Goal: Obtain resource: Download file/media

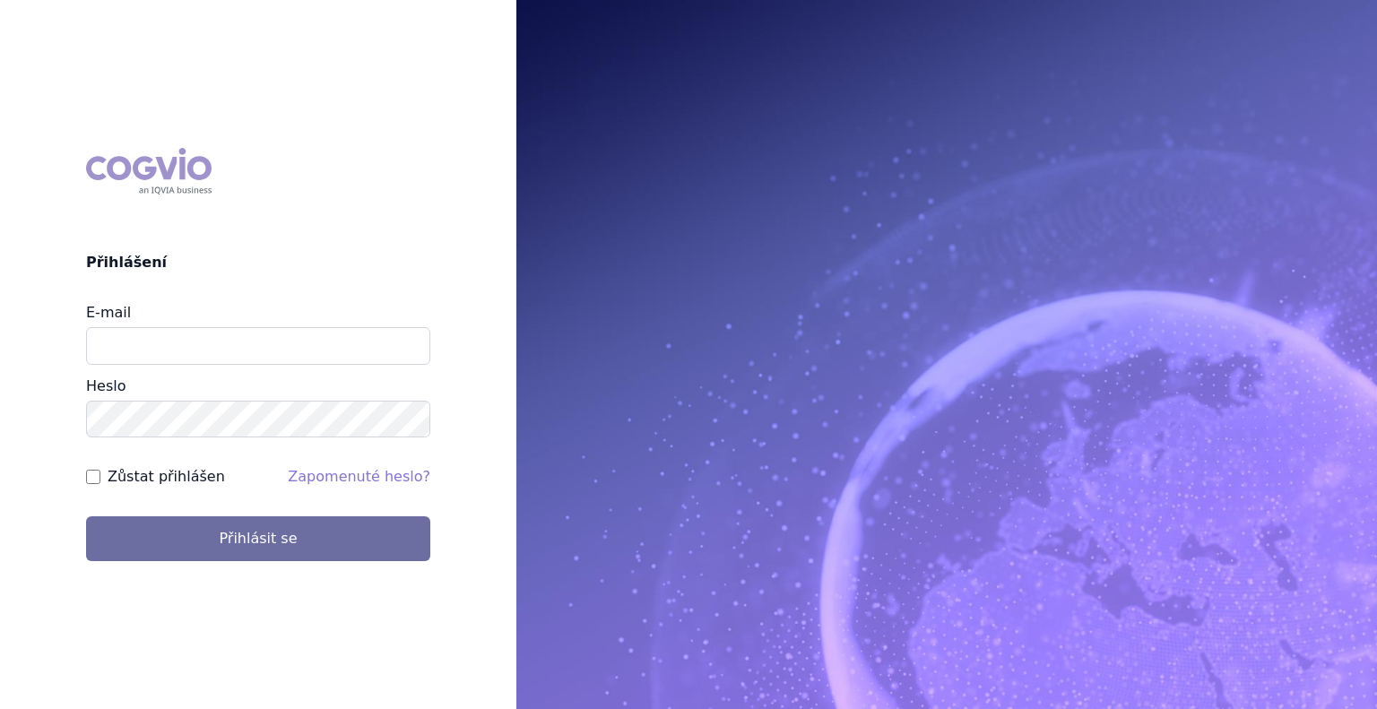
type input "katarina.bodnarova@astrazeneca.com"
click at [86, 516] on button "Přihlásit se" at bounding box center [258, 538] width 344 height 45
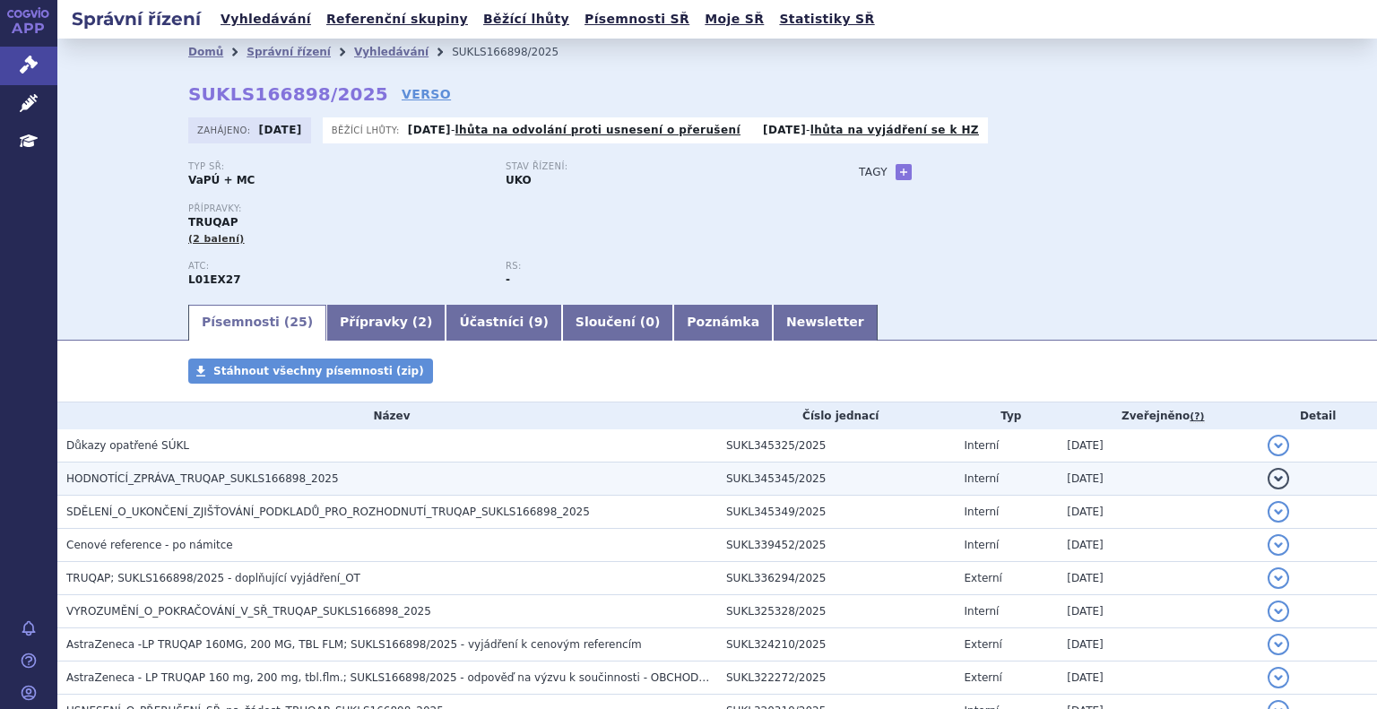
click at [206, 480] on span "HODNOTÍCÍ_ZPRÁVA_TRUQAP_SUKLS166898_2025" at bounding box center [202, 478] width 272 height 13
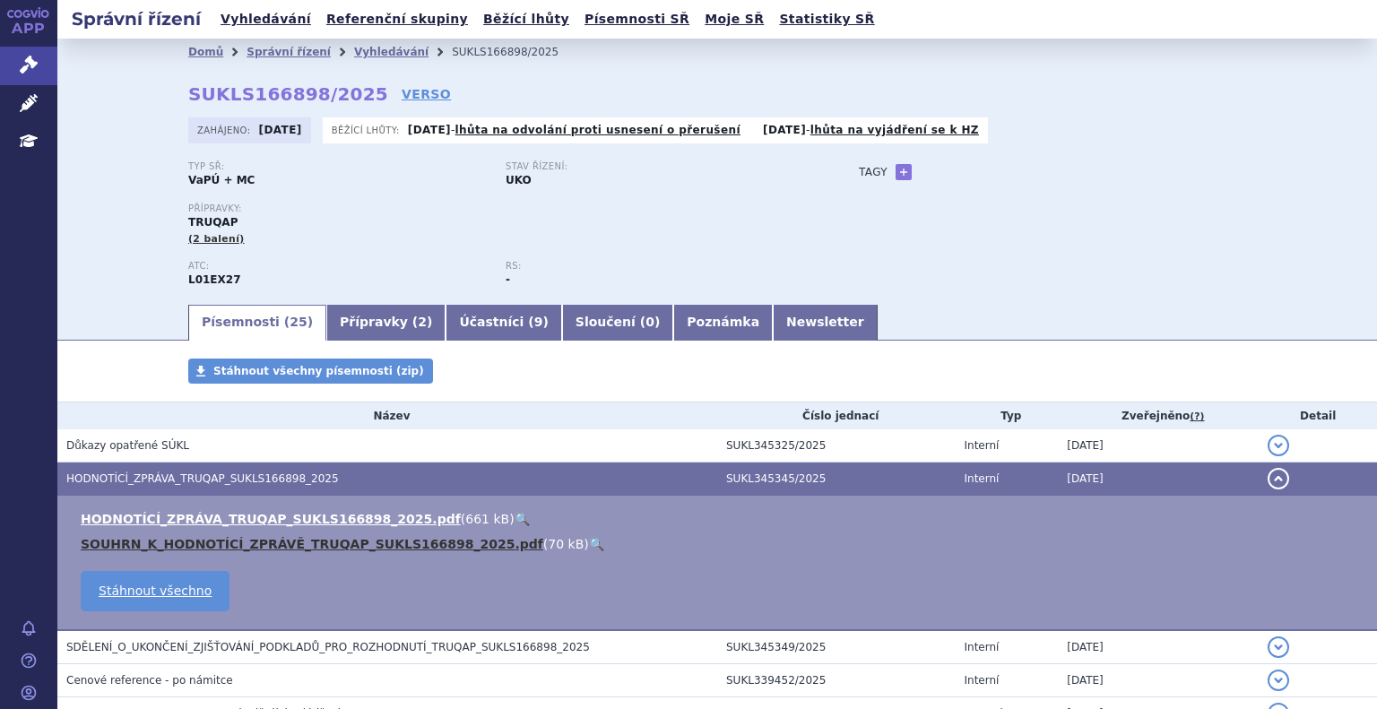
click at [196, 549] on link "SOUHRN_K_HODNOTÍCÍ_ZPRÁVĚ_TRUQAP_SUKLS166898_2025.pdf" at bounding box center [312, 544] width 462 height 14
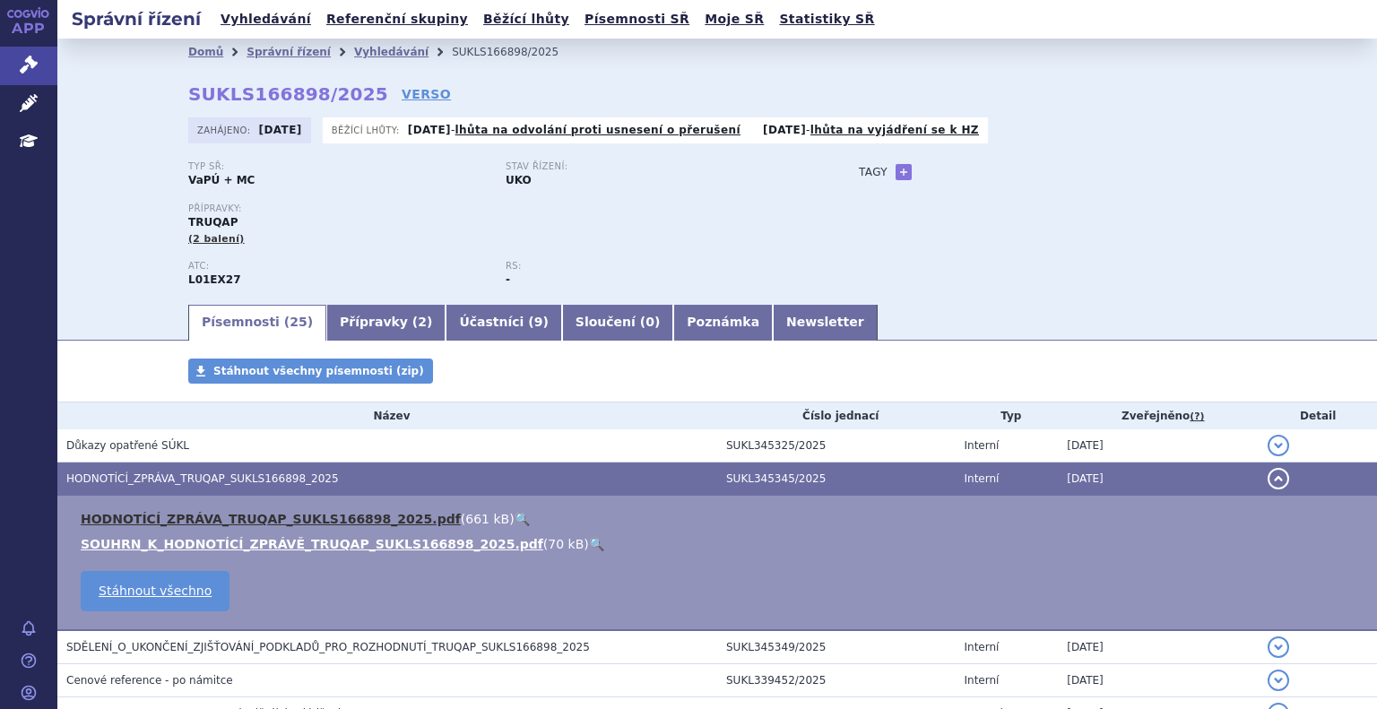
click at [348, 523] on link "HODNOTÍCÍ_ZPRÁVA_TRUQAP_SUKLS166898_2025.pdf" at bounding box center [271, 519] width 380 height 14
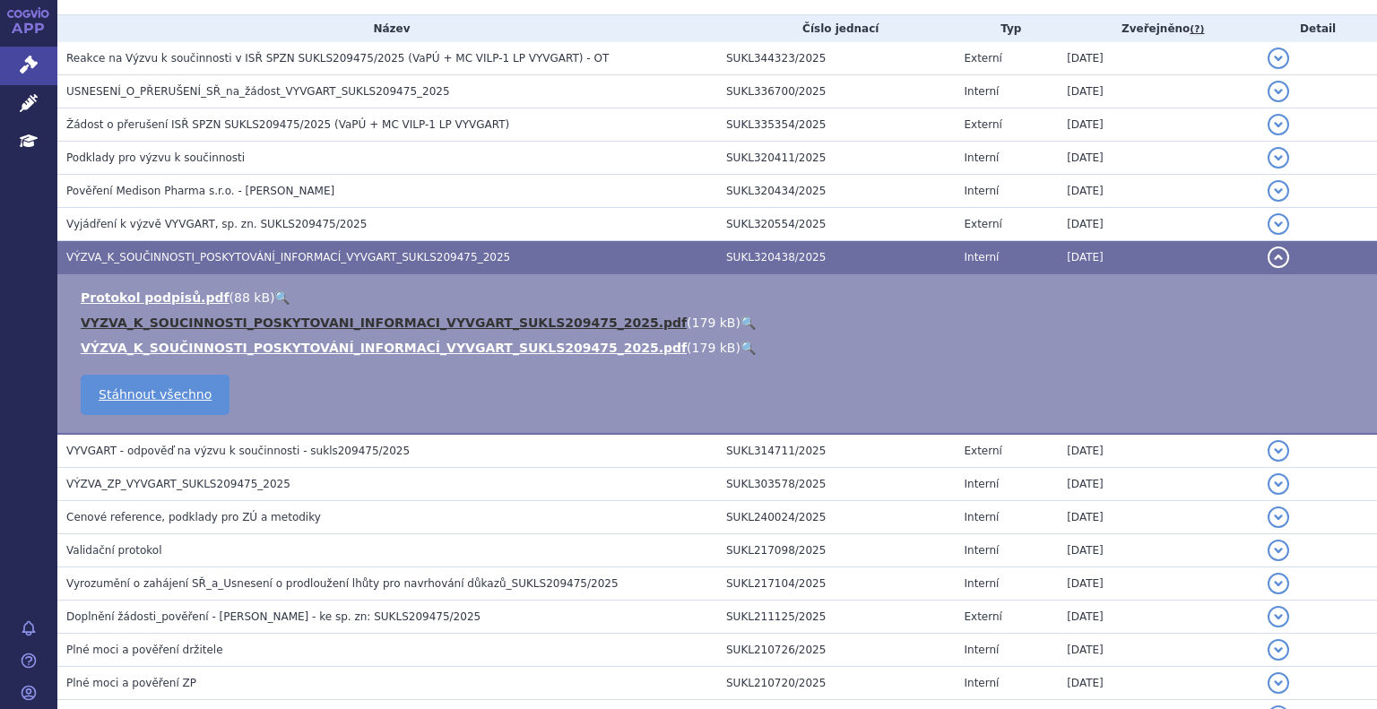
scroll to position [151, 0]
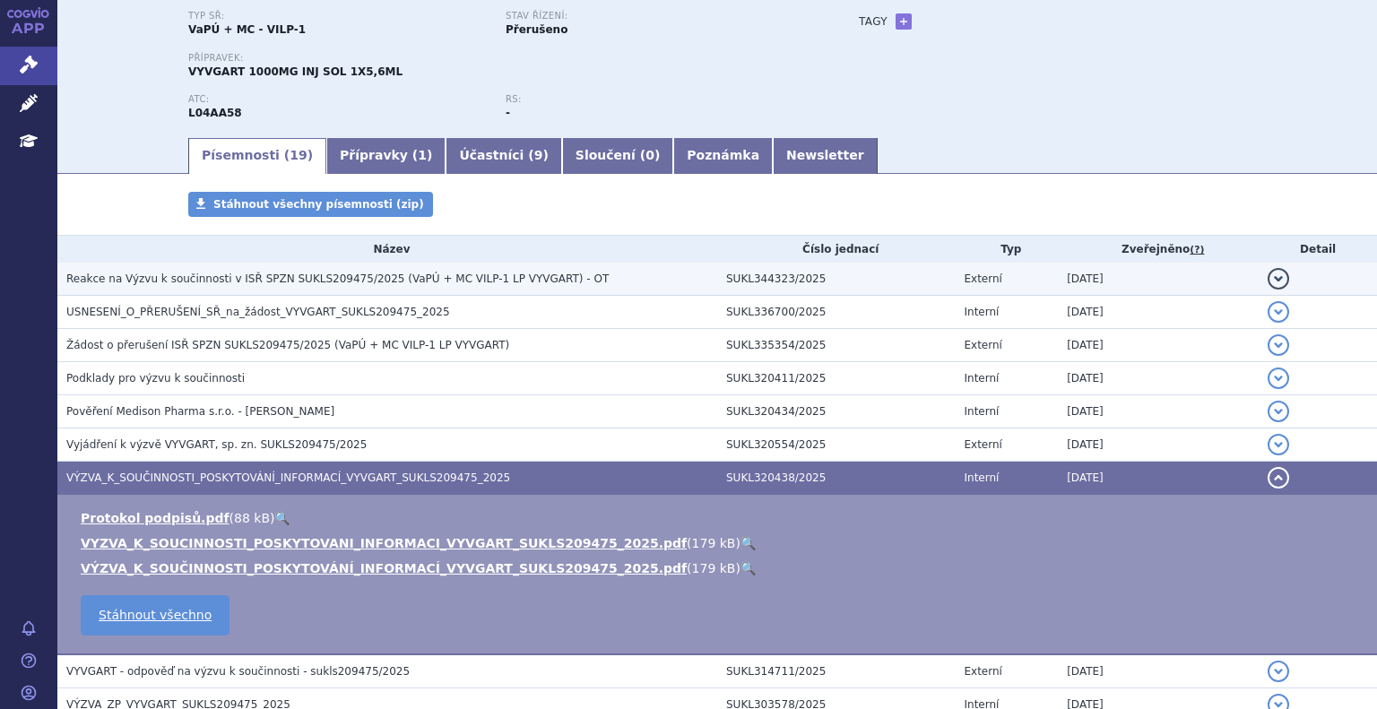
click at [229, 280] on span "Reakce na Výzvu k součinnosti v ISŘ SPZN SUKLS209475/2025 (VaPÚ + MC VILP-1 LP …" at bounding box center [337, 278] width 542 height 13
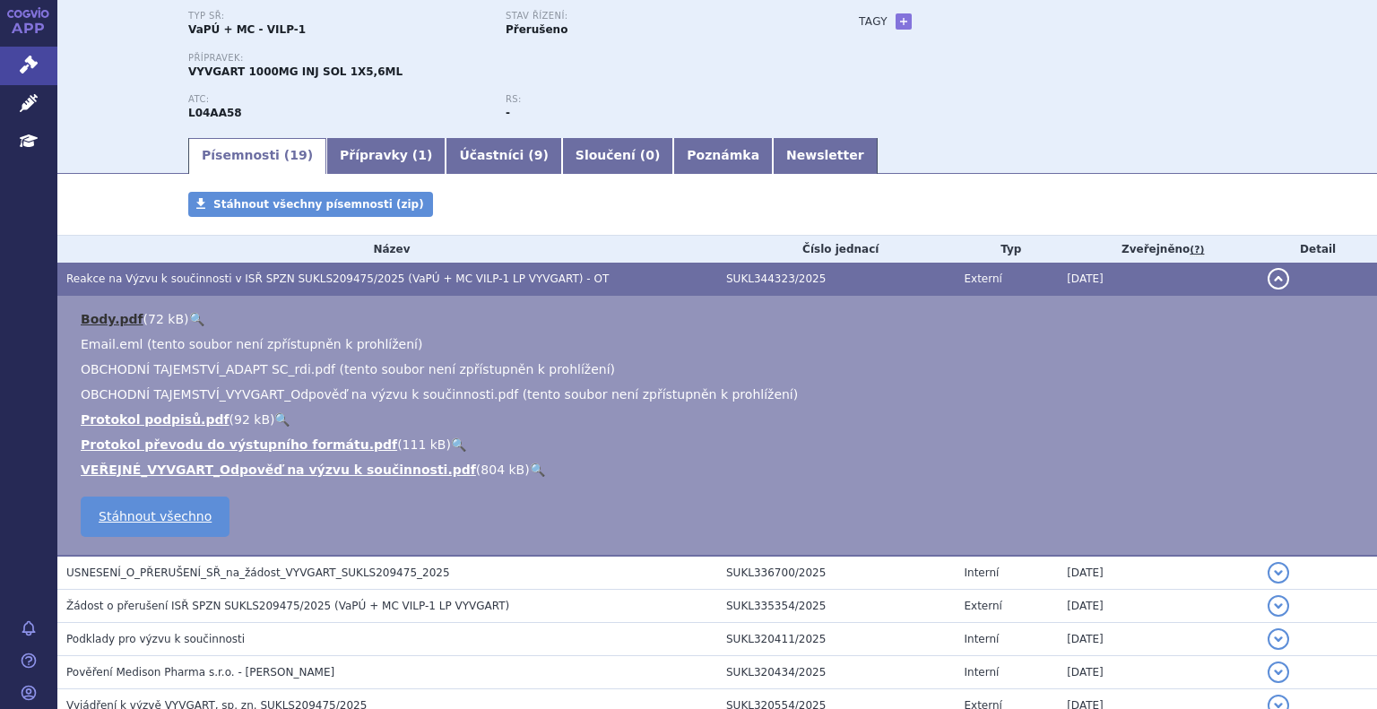
click at [118, 319] on link "Body.pdf" at bounding box center [112, 319] width 63 height 14
click at [186, 465] on link "VEŘEJNÉ_VYVGART_Odpověď na výzvu k součinnosti.pdf" at bounding box center [278, 469] width 395 height 14
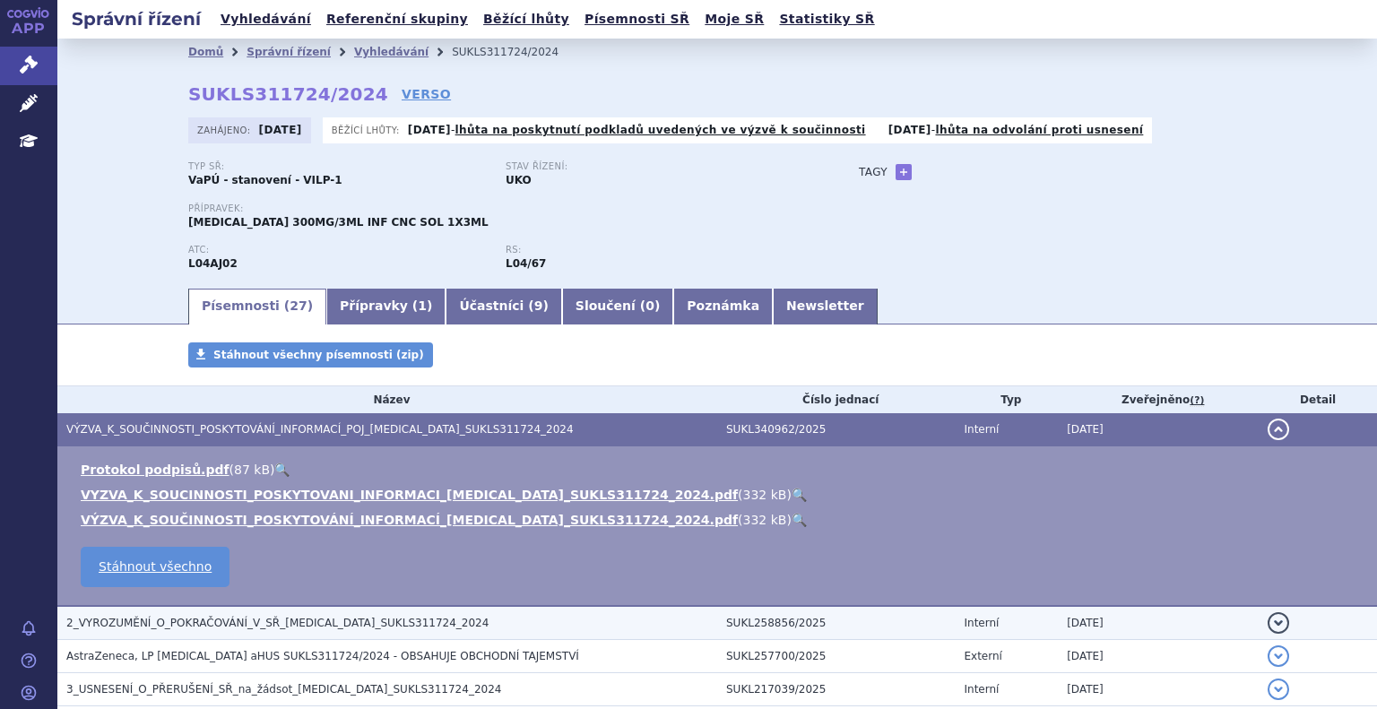
scroll to position [414, 0]
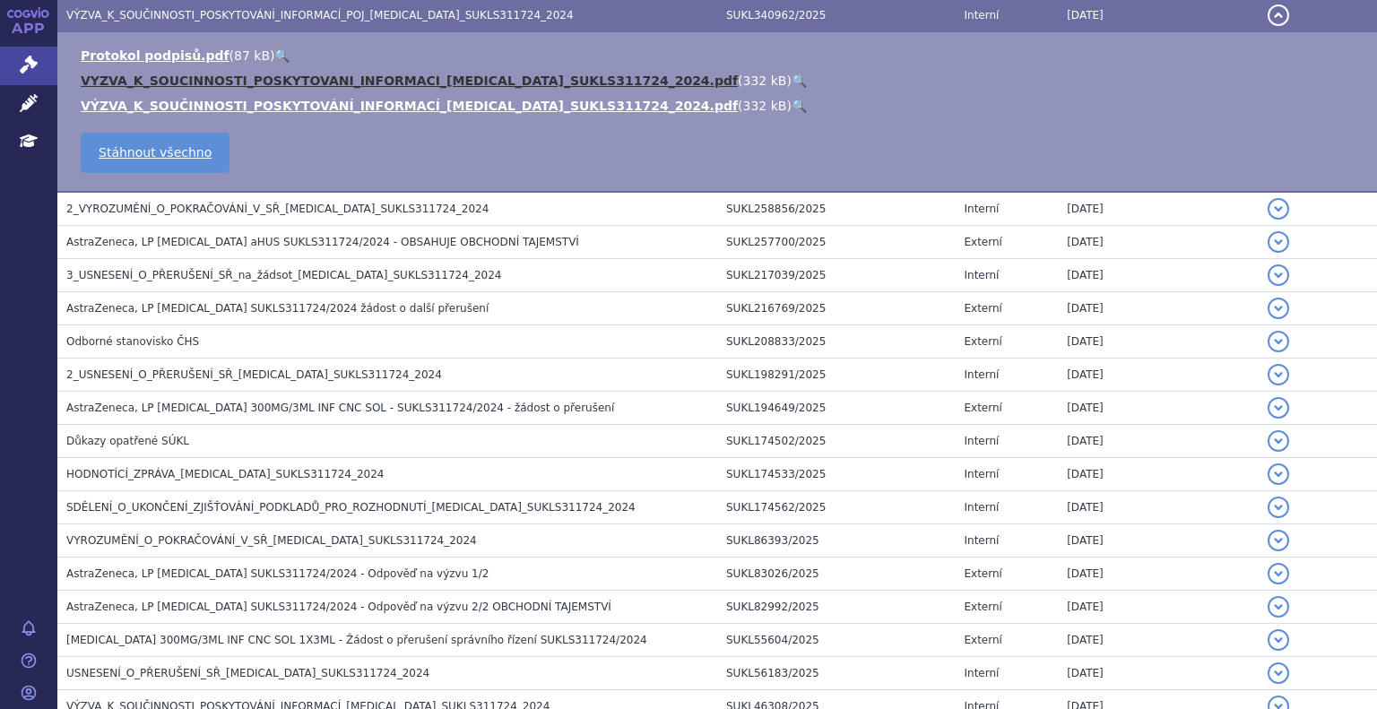
click at [353, 78] on link "VYZVA_K_SOUCINNOSTI_POSKYTOVANI_INFORMACI_[MEDICAL_DATA]_SUKLS311724_2024.pdf" at bounding box center [409, 80] width 657 height 14
